Goal: Ask a question

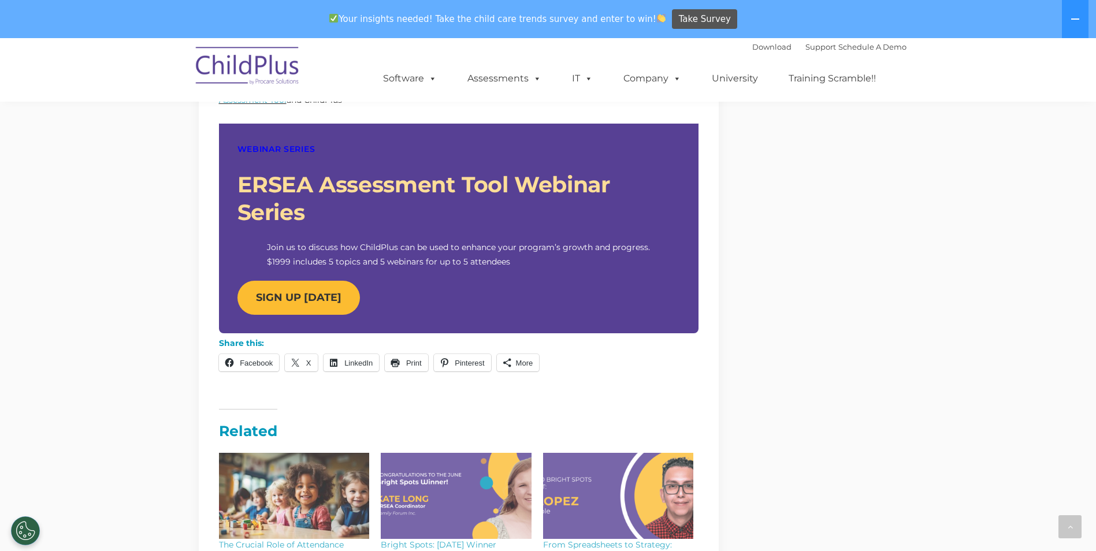
scroll to position [1068, 0]
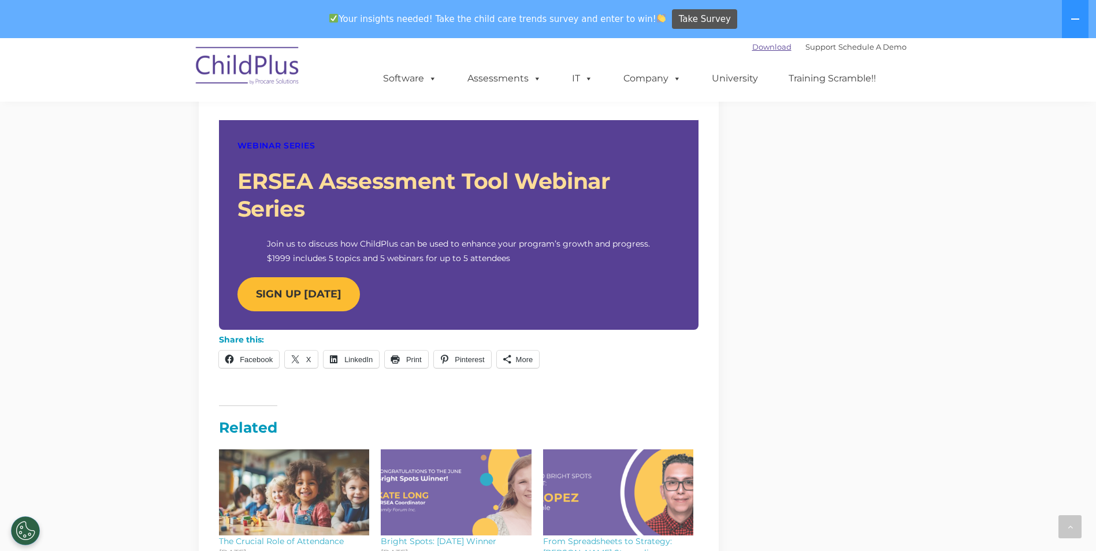
click at [752, 49] on link "Download" at bounding box center [771, 46] width 39 height 9
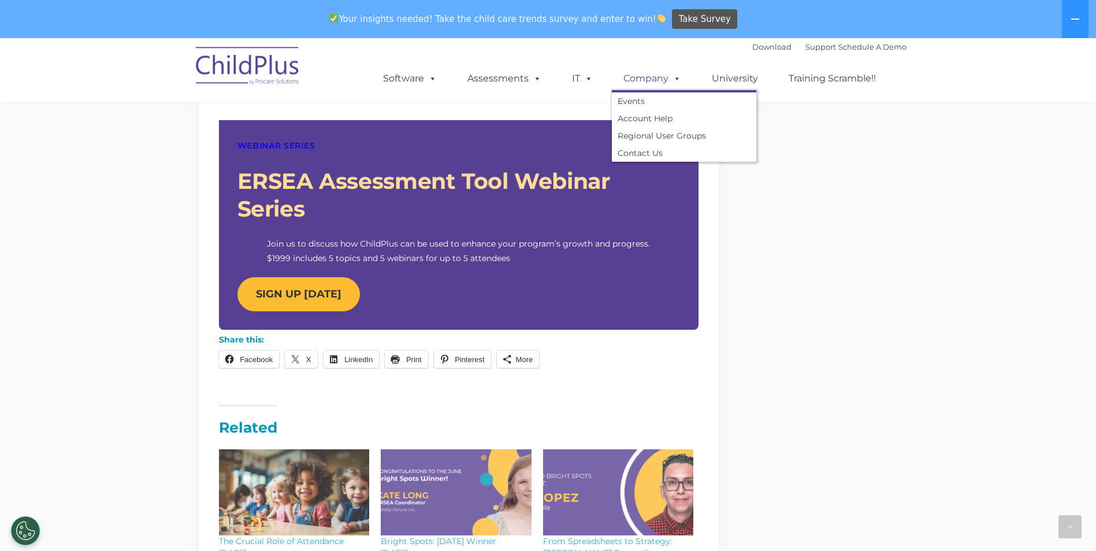
click at [631, 78] on link "Company" at bounding box center [652, 78] width 81 height 23
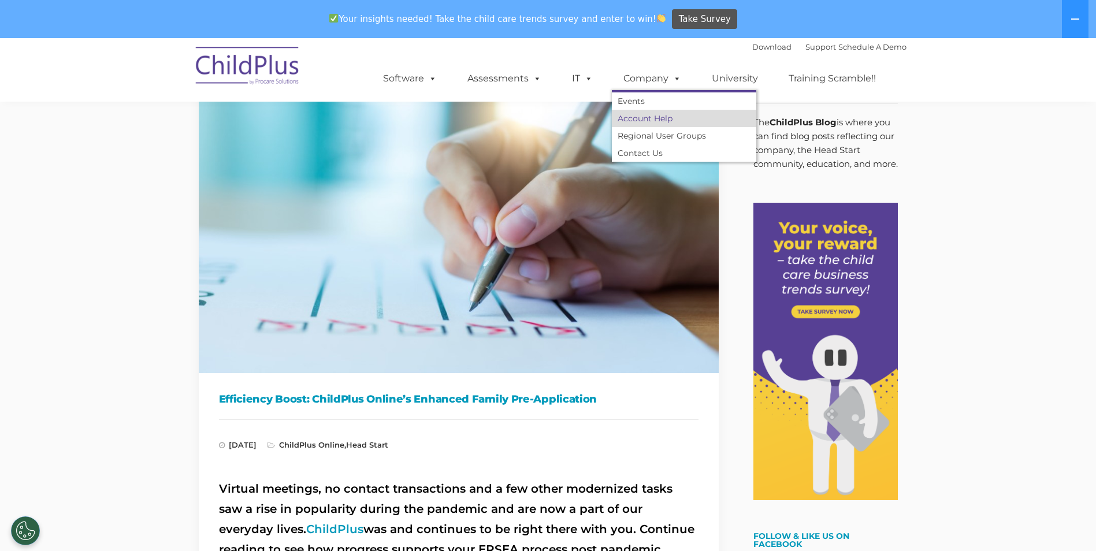
click at [640, 117] on link "Account Help" at bounding box center [684, 118] width 144 height 17
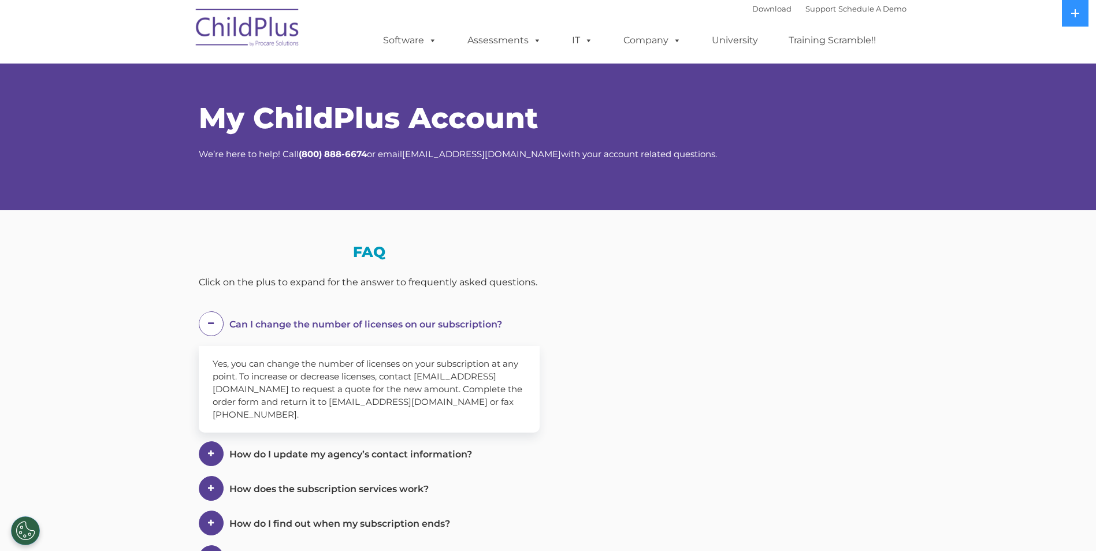
select select "MEDIUM"
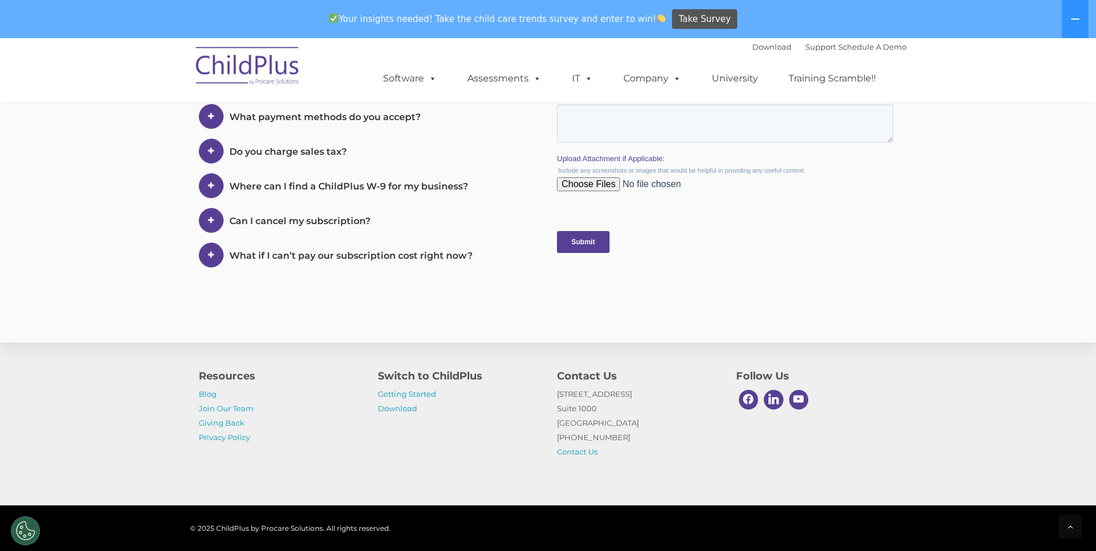
scroll to position [604, 0]
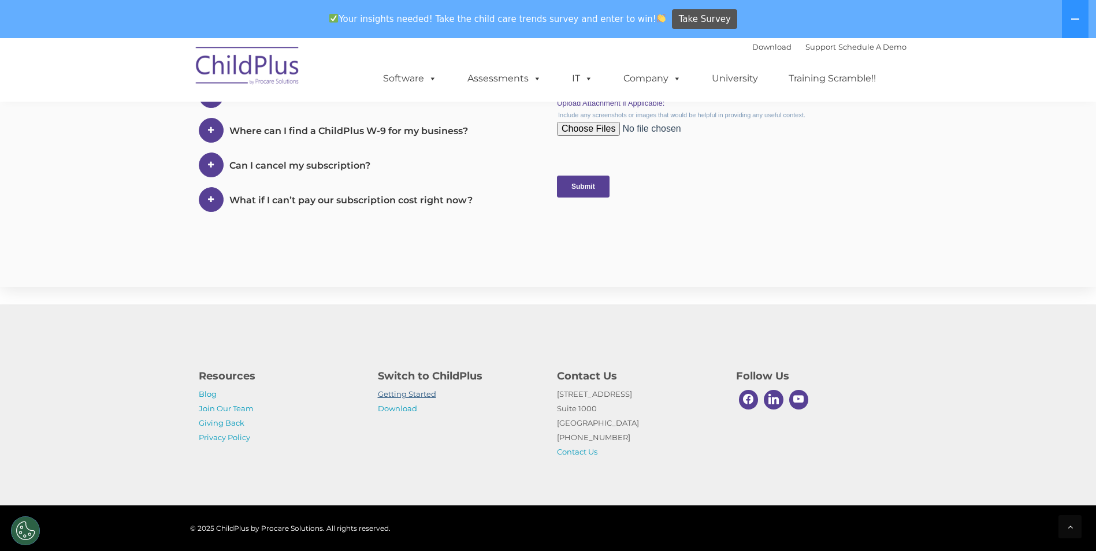
click at [412, 394] on link "Getting Started" at bounding box center [407, 393] width 58 height 9
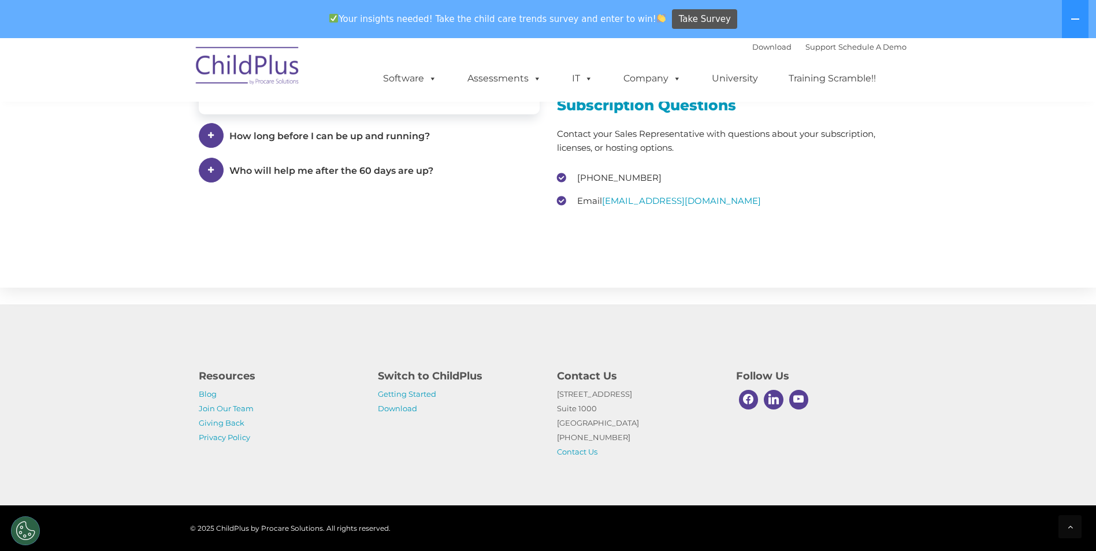
scroll to position [1732, 0]
click at [1067, 17] on button at bounding box center [1074, 19] width 27 height 38
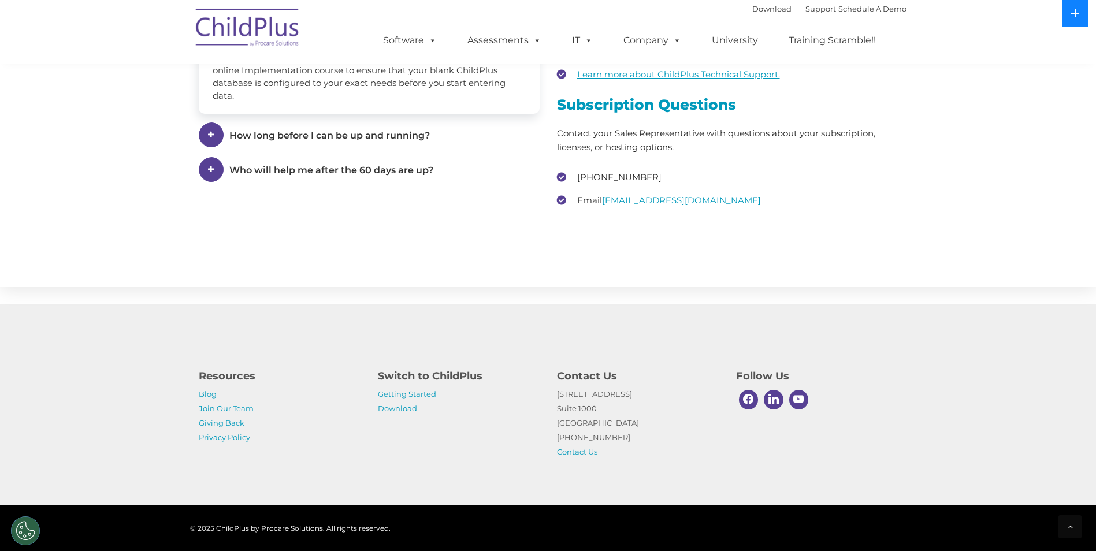
scroll to position [1694, 0]
click at [1067, 12] on button at bounding box center [1074, 13] width 27 height 27
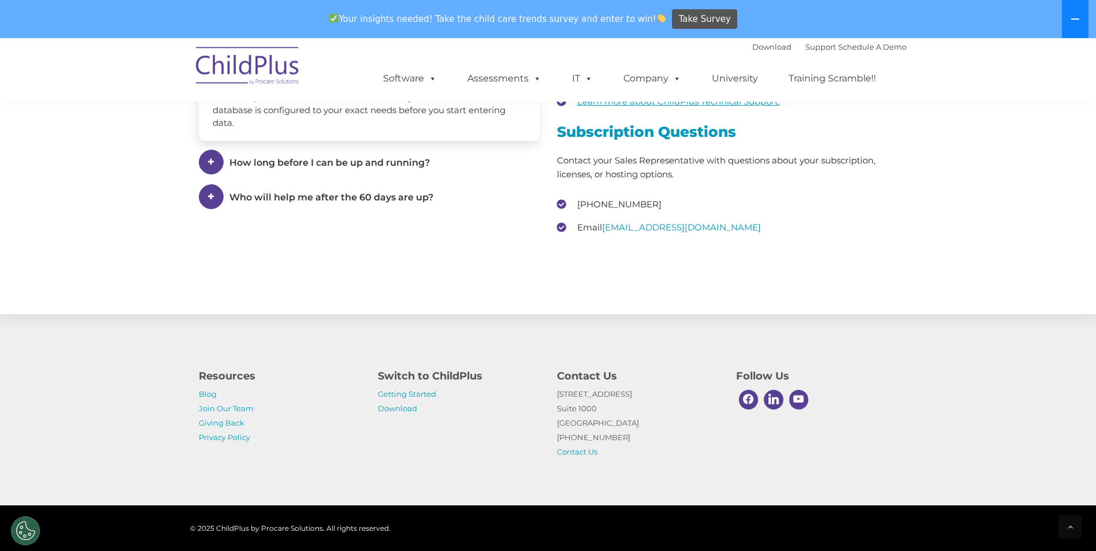
click at [1070, 16] on button at bounding box center [1074, 19] width 27 height 38
